Goal: Use online tool/utility: Utilize a website feature to perform a specific function

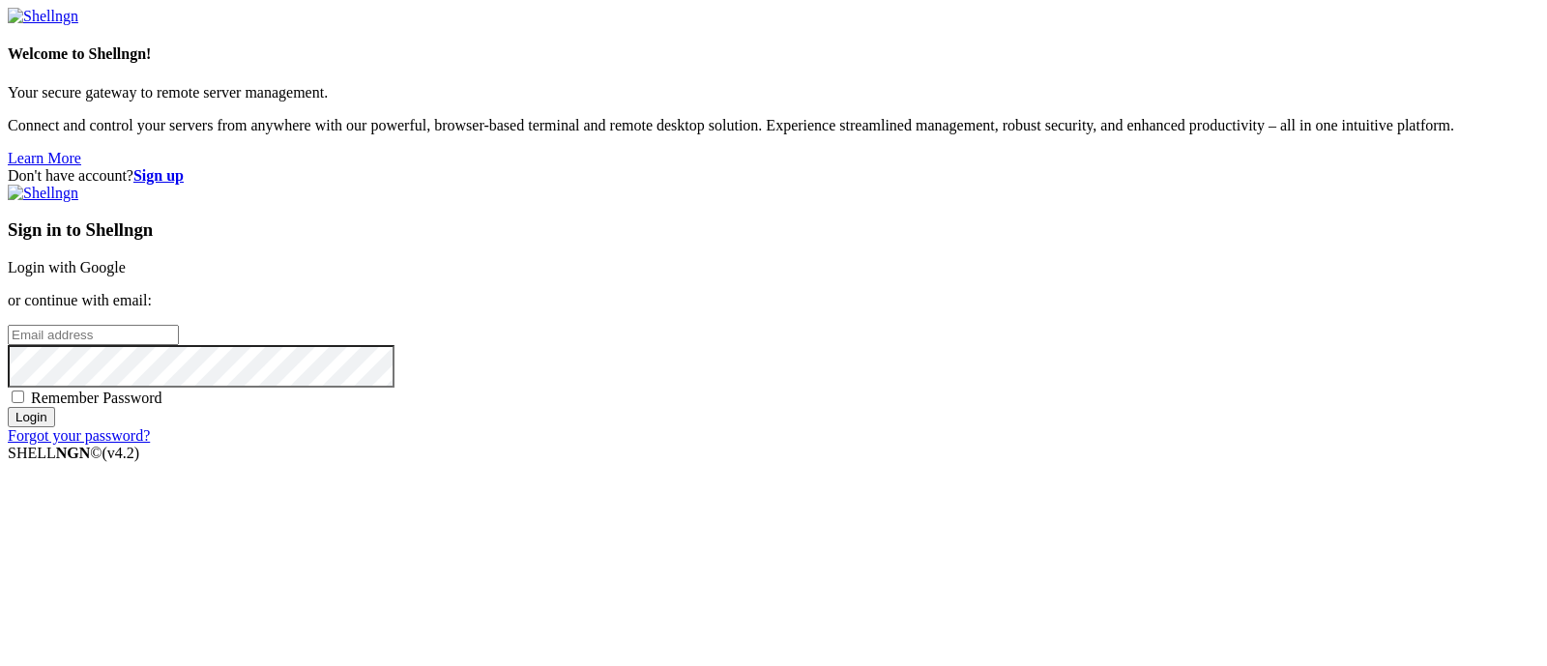
click at [126, 259] on link "Login with Google" at bounding box center [67, 267] width 118 height 16
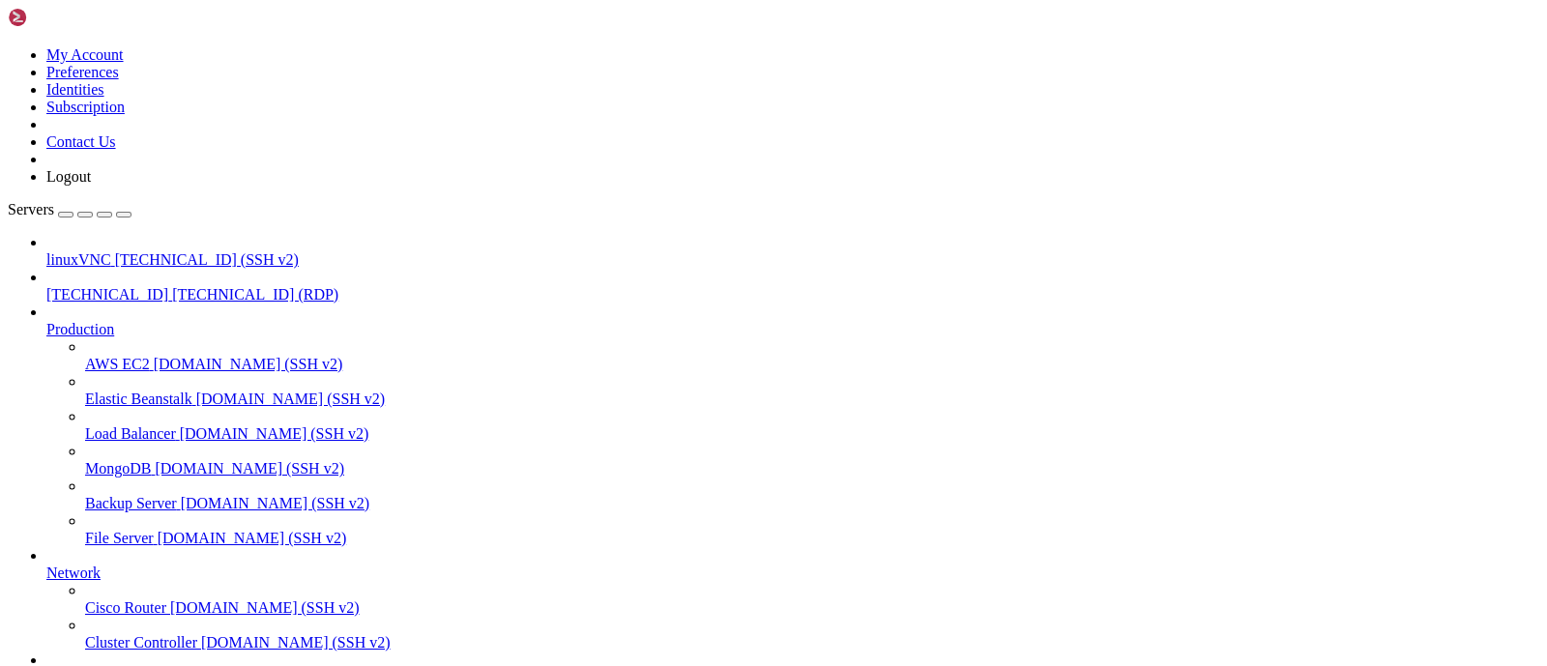
click at [103, 286] on span "[TECHNICAL_ID]" at bounding box center [107, 294] width 122 height 16
